Goal: Complete application form: Complete application form

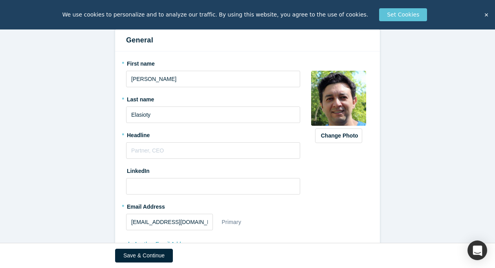
scroll to position [95, 0]
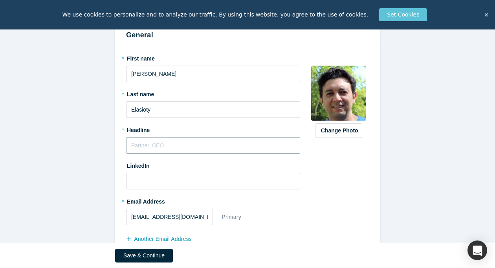
click at [170, 146] on input "text" at bounding box center [213, 145] width 174 height 16
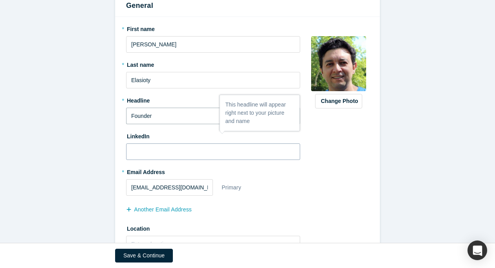
type input "Founder"
click at [163, 157] on input at bounding box center [213, 151] width 174 height 16
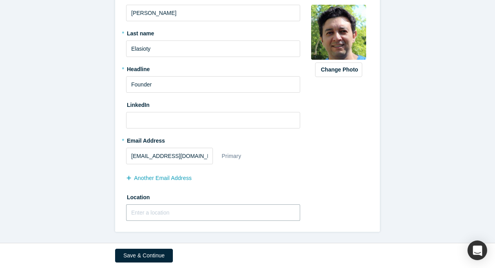
click at [175, 214] on input "text" at bounding box center [213, 212] width 174 height 16
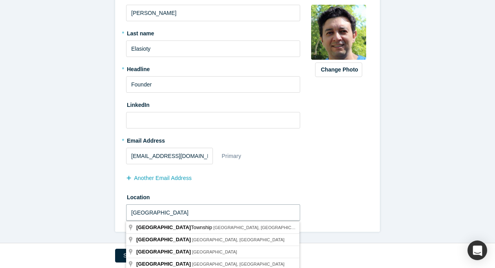
type input "[GEOGRAPHIC_DATA]"
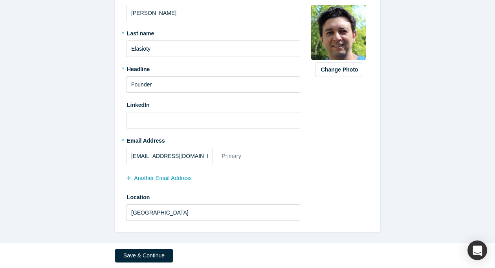
click at [345, 229] on div "* First name [PERSON_NAME] * Last name Elasioty * Headline Founder LinkedIn * E…" at bounding box center [247, 108] width 265 height 246
click at [223, 211] on input "text" at bounding box center [213, 212] width 174 height 16
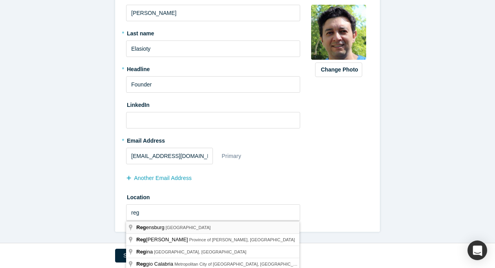
type input "[GEOGRAPHIC_DATA], [GEOGRAPHIC_DATA]"
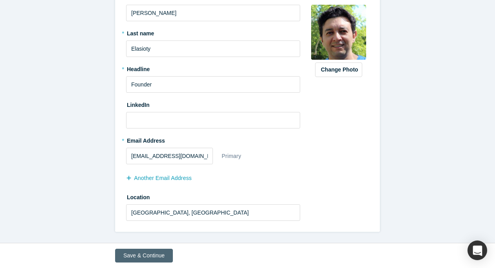
click at [139, 257] on button "Save & Continue" at bounding box center [144, 255] width 58 height 14
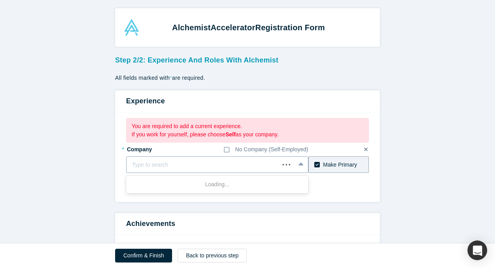
click at [205, 163] on div at bounding box center [203, 165] width 142 height 10
click at [188, 164] on input "ghb business enterpreinuer" at bounding box center [166, 165] width 68 height 8
type input "ghb business entrepreneur"
click at [325, 198] on div "You are required to add a current experience. If you work for yourself, please …" at bounding box center [247, 156] width 265 height 89
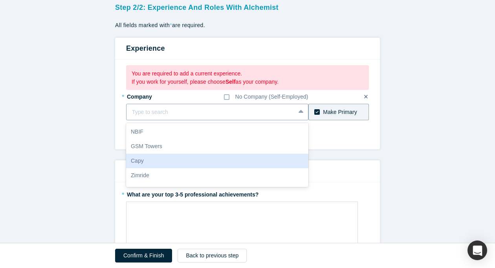
click at [247, 120] on div "Capy, 3 of 10. 10 results available. Use Up and Down to choose options, press E…" at bounding box center [217, 112] width 182 height 16
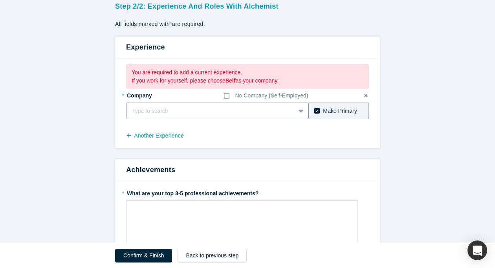
click at [219, 113] on div at bounding box center [210, 111] width 157 height 10
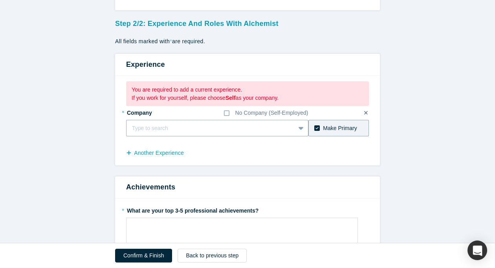
scroll to position [33, 0]
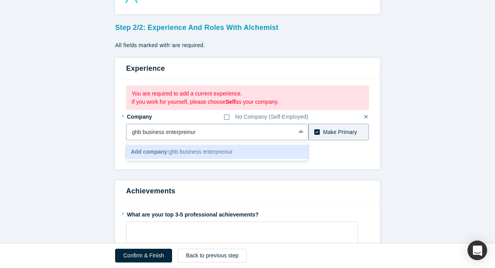
type input "ghb business entrepreneur"
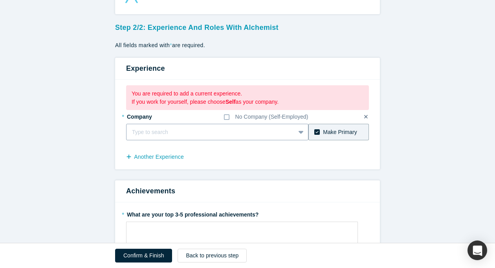
drag, startPoint x: 208, startPoint y: 130, endPoint x: 156, endPoint y: 130, distance: 52.2
click at [156, 130] on div at bounding box center [210, 132] width 157 height 10
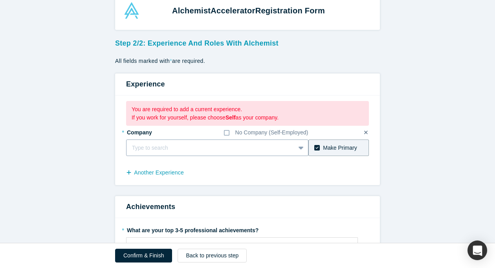
scroll to position [54, 0]
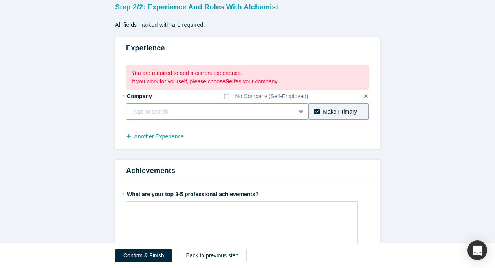
click at [211, 120] on div "Type to search" at bounding box center [217, 111] width 182 height 16
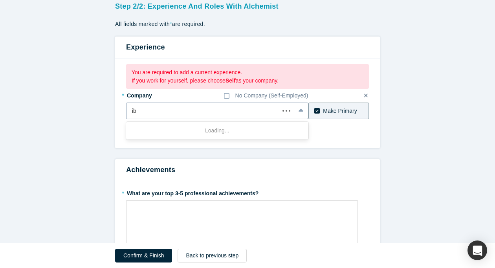
type input "i"
click at [228, 95] on icon at bounding box center [226, 96] width 5 height 6
click at [0, 0] on input "No Company (Self-Employed)" at bounding box center [0, 0] width 0 height 0
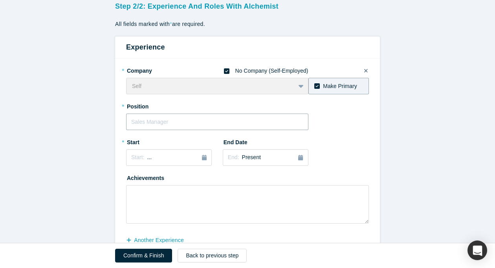
click at [145, 124] on input "text" at bounding box center [217, 121] width 182 height 16
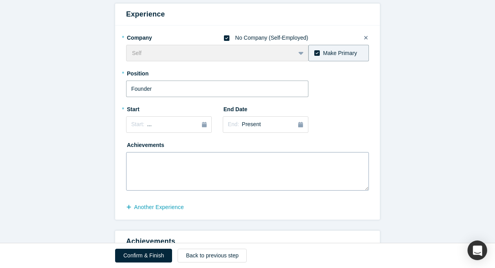
scroll to position [86, 0]
type input "Founder"
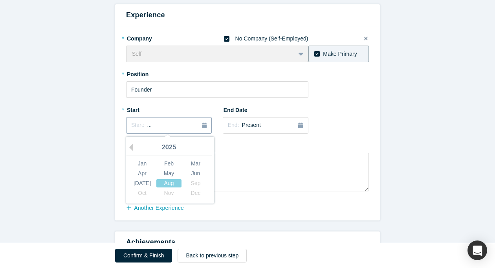
click at [164, 126] on div "Start: ..." at bounding box center [168, 125] width 75 height 9
click at [171, 164] on div "Feb" at bounding box center [168, 163] width 25 height 8
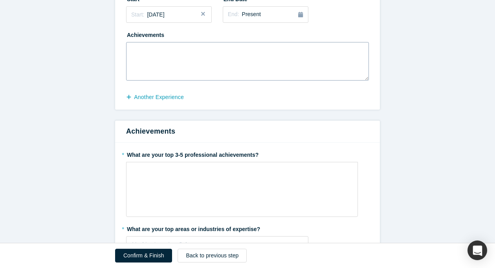
scroll to position [226, 0]
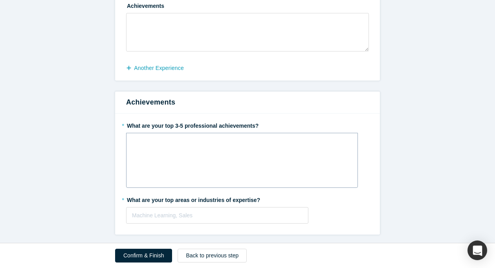
click at [226, 150] on div "rdw-wrapper" at bounding box center [242, 160] width 232 height 55
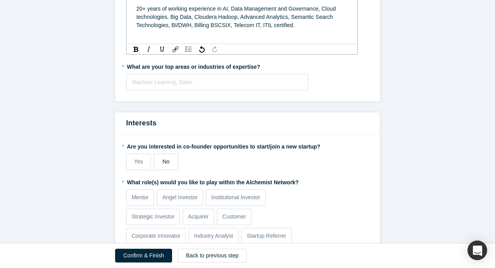
scroll to position [369, 0]
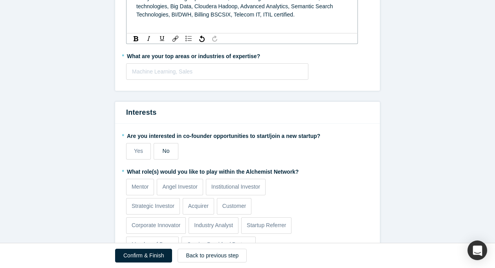
click at [166, 158] on label "No" at bounding box center [165, 151] width 25 height 16
click at [0, 0] on input "No" at bounding box center [0, 0] width 0 height 0
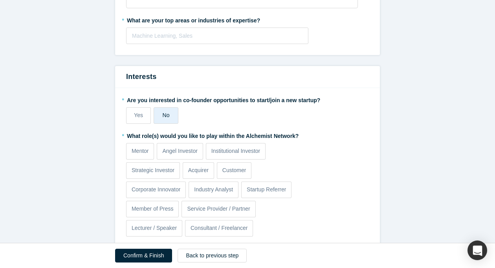
scroll to position [422, 0]
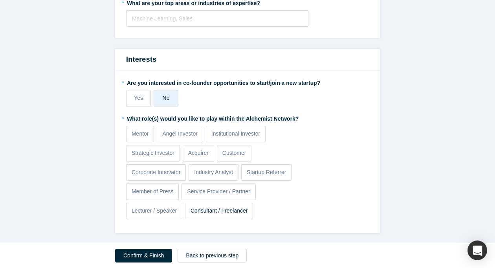
click at [214, 210] on p "Consultant / Freelancer" at bounding box center [218, 210] width 57 height 8
click at [0, 0] on input "Consultant / Freelancer" at bounding box center [0, 0] width 0 height 0
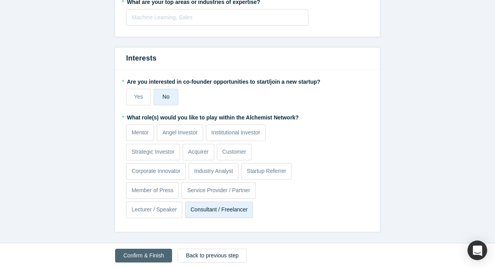
click at [140, 254] on button "Confirm & Finish" at bounding box center [143, 255] width 57 height 14
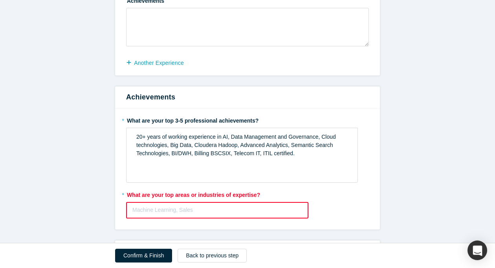
scroll to position [289, 0]
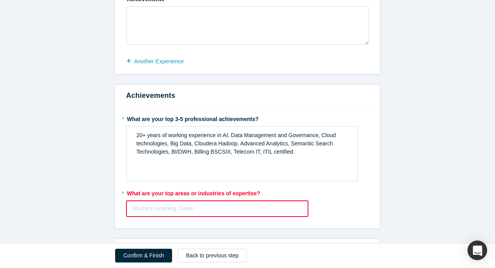
click at [139, 208] on div at bounding box center [217, 208] width 170 height 10
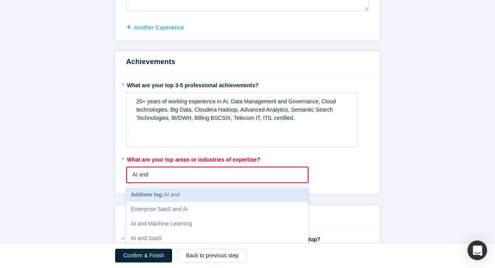
scroll to position [326, 0]
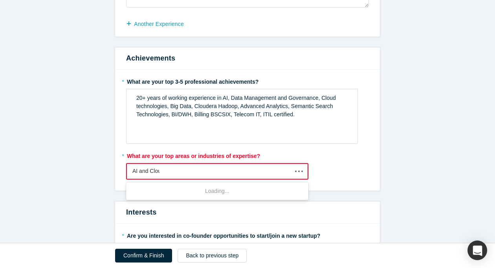
type input "AI and Cloud"
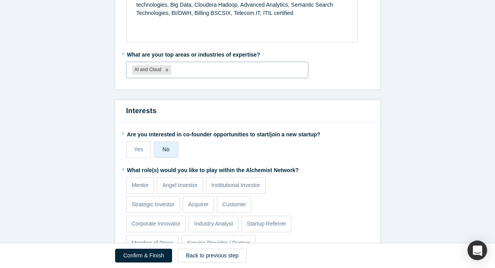
scroll to position [370, 0]
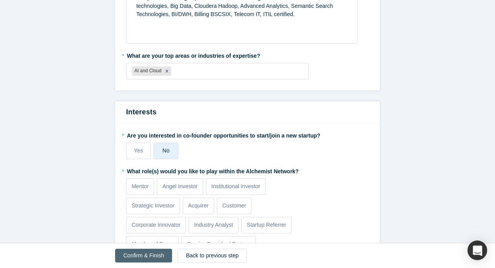
click at [138, 254] on button "Confirm & Finish" at bounding box center [143, 255] width 57 height 14
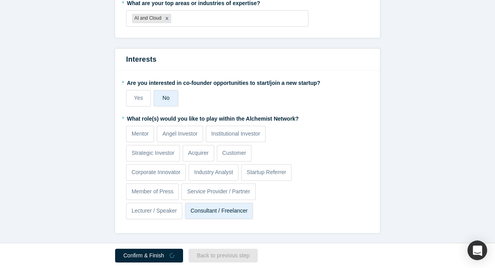
scroll to position [424, 0]
